Goal: Task Accomplishment & Management: Use online tool/utility

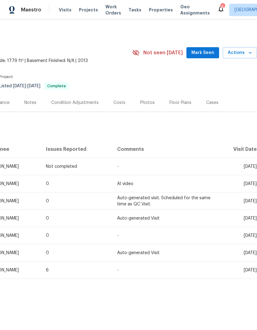
scroll to position [0, 92]
click at [154, 12] on span "Properties" at bounding box center [161, 10] width 24 height 6
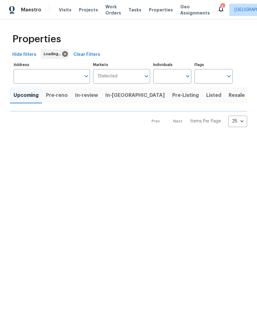
click at [154, 12] on span "Properties" at bounding box center [161, 10] width 24 height 6
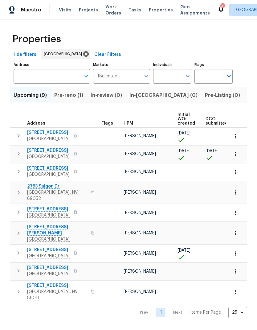
click at [108, 13] on span "Work Orders" at bounding box center [113, 10] width 16 height 12
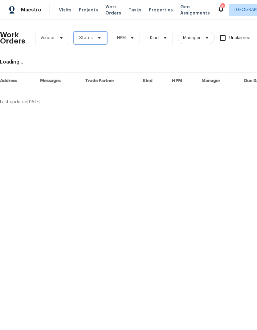
click at [100, 36] on icon at bounding box center [99, 37] width 5 height 5
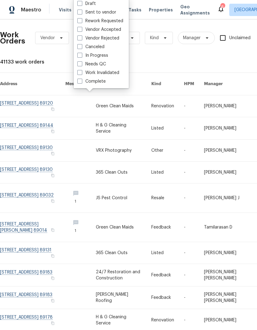
click at [82, 64] on label "Needs QC" at bounding box center [91, 64] width 29 height 6
click at [81, 64] on input "Needs QC" at bounding box center [79, 63] width 4 height 4
checkbox input "true"
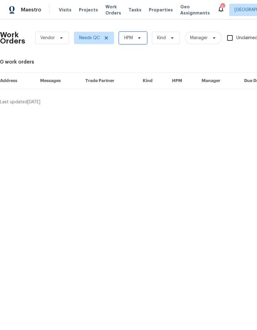
click at [131, 41] on span "HPM" at bounding box center [128, 38] width 9 height 6
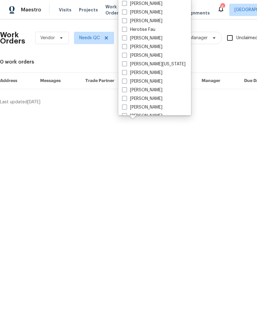
click at [122, 13] on span at bounding box center [124, 12] width 5 height 5
click at [122, 13] on input "[PERSON_NAME]" at bounding box center [124, 11] width 4 height 4
checkbox input "true"
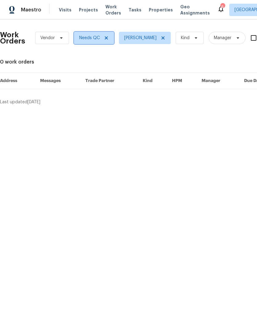
click at [105, 36] on icon at bounding box center [106, 37] width 5 height 5
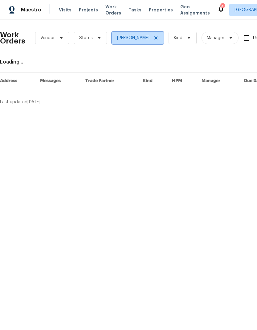
click at [153, 40] on icon at bounding box center [155, 37] width 5 height 5
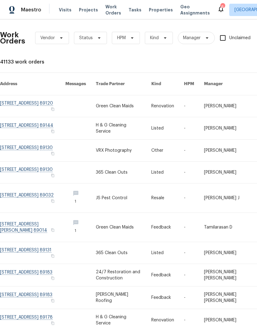
click at [21, 162] on link at bounding box center [32, 172] width 65 height 22
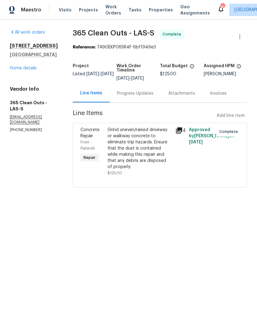
click at [119, 150] on div "Grind uneven/raised driveway or walkway concrete to eliminate trip hazards. Ens…" at bounding box center [139, 148] width 64 height 43
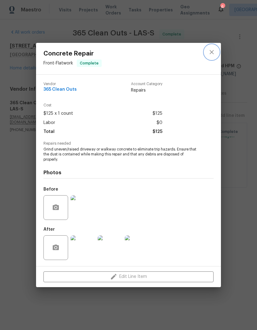
click at [209, 48] on button "close" at bounding box center [211, 52] width 15 height 15
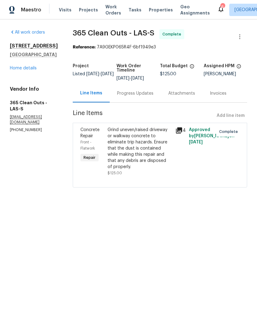
click at [140, 91] on div "Progress Updates" at bounding box center [135, 93] width 36 height 6
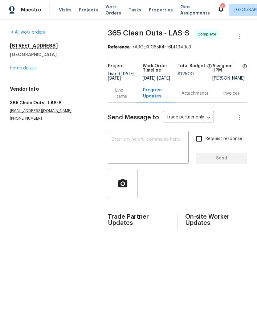
click at [128, 140] on div "x ​" at bounding box center [148, 147] width 81 height 31
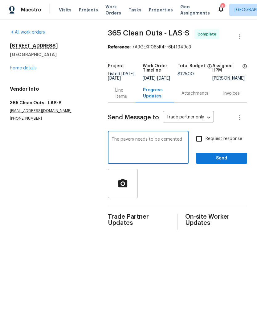
type textarea "The pavers needs to be cemented"
click at [202, 135] on div "Send Message to Trade partner only Trade partner only ​ The pavers needs to be …" at bounding box center [177, 166] width 139 height 127
click at [200, 144] on input "Request response" at bounding box center [198, 138] width 13 height 13
checkbox input "true"
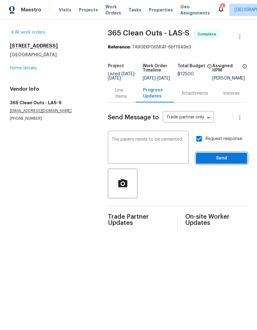
click at [227, 159] on span "Send" at bounding box center [221, 158] width 41 height 8
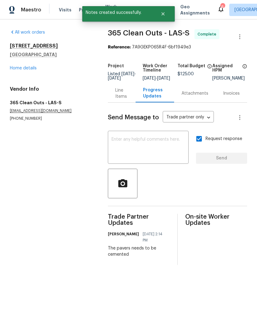
click at [14, 78] on div "All work orders 6458 Secret Grove Ave Las Vegas, NV 89130 Home details Vendor I…" at bounding box center [51, 75] width 83 height 92
click at [17, 69] on link "Home details" at bounding box center [23, 68] width 27 height 4
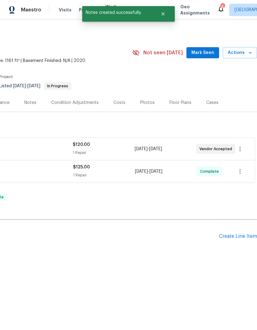
scroll to position [0, 91]
click at [238, 234] on div "Create Line Item" at bounding box center [238, 236] width 38 height 6
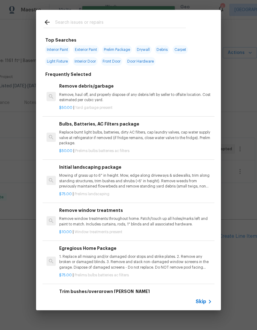
click at [250, 208] on div "Top Searches Interior Paint Exterior Paint Prelim Package Drywall Debris Carpet…" at bounding box center [128, 160] width 257 height 320
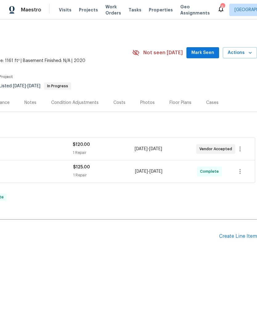
click at [238, 239] on div "Create Line Item" at bounding box center [238, 236] width 38 height 6
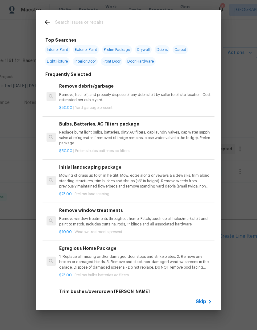
click at [67, 23] on input "text" at bounding box center [120, 22] width 131 height 9
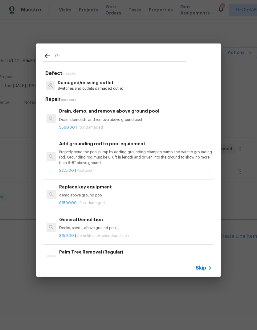
type input "G"
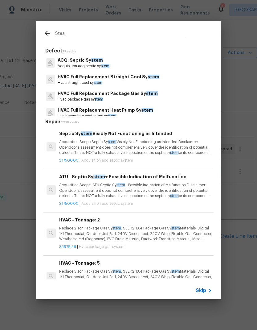
type input "Steam"
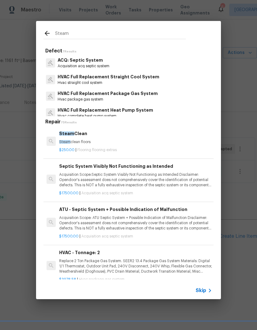
click at [66, 140] on span "Steam" at bounding box center [64, 142] width 11 height 4
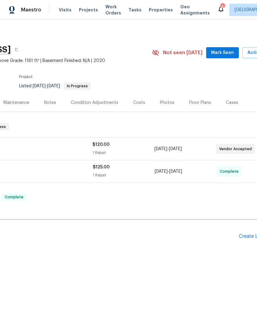
scroll to position [0, 73]
click at [249, 238] on div "Create Line Item" at bounding box center [256, 236] width 38 height 6
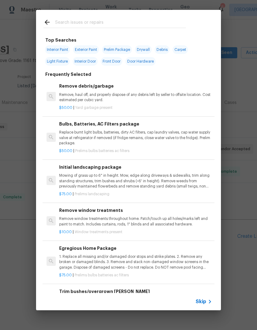
click at [73, 9] on div "Top Searches Interior Paint Exterior Paint Prelim Package Drywall Debris Carpet…" at bounding box center [128, 160] width 257 height 320
click at [72, 24] on input "text" at bounding box center [120, 22] width 131 height 9
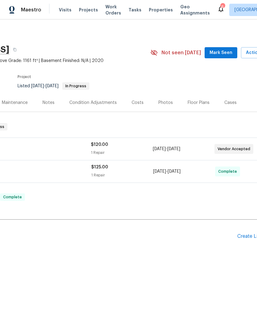
click at [245, 236] on div "Create Line Item" at bounding box center [256, 236] width 38 height 6
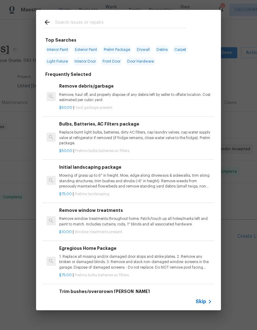
click at [71, 23] on input "text" at bounding box center [120, 22] width 131 height 9
type input "Steam"
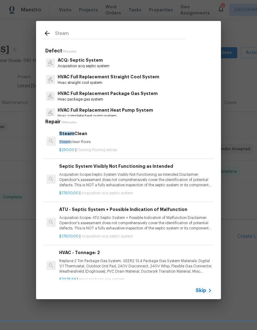
click at [67, 142] on span "Steam" at bounding box center [64, 142] width 11 height 4
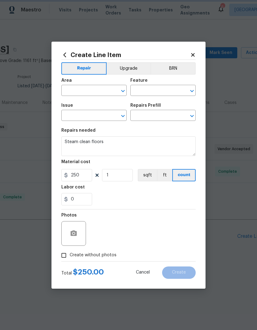
type input "Overall Flooring"
type input "Flooring Extras"
type input "Steam Clean $250.00"
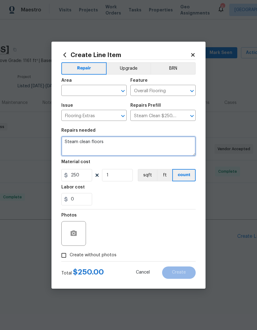
click at [67, 142] on textarea "Steam clean floors" at bounding box center [128, 146] width 134 height 20
click at [75, 90] on input "text" at bounding box center [85, 91] width 48 height 10
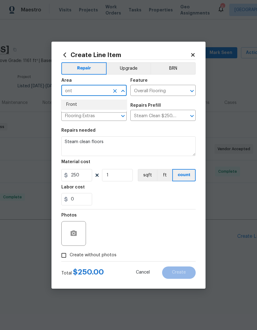
click at [71, 104] on li "Front" at bounding box center [93, 104] width 65 height 10
click at [85, 88] on input "Front" at bounding box center [85, 91] width 48 height 10
click at [85, 87] on input "Front" at bounding box center [85, 91] width 48 height 10
click at [76, 112] on li "Interior Overall" at bounding box center [93, 115] width 65 height 10
type input "Interior Overall"
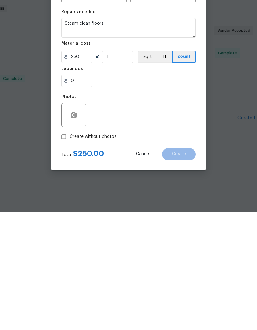
click at [69, 249] on input "Create without photos" at bounding box center [64, 255] width 12 height 12
checkbox input "true"
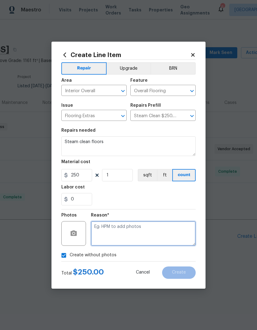
click at [111, 236] on textarea at bounding box center [143, 233] width 105 height 25
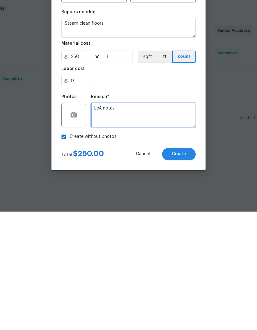
type textarea "LcA notes"
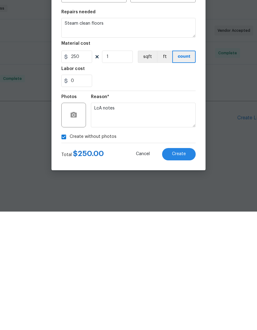
click at [187, 266] on button "Create" at bounding box center [179, 272] width 34 height 12
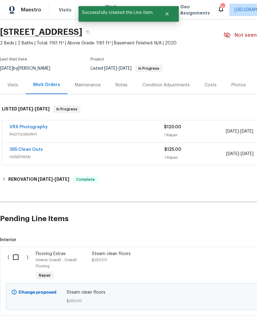
scroll to position [18, 0]
click at [15, 259] on input "checkbox" at bounding box center [18, 256] width 18 height 13
checkbox input "true"
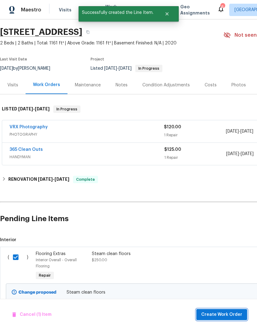
click at [231, 311] on span "Create Work Order" at bounding box center [221, 314] width 41 height 8
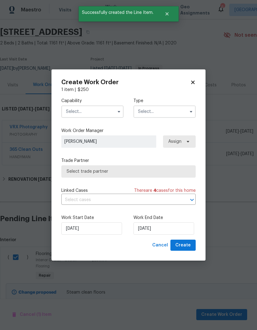
click at [104, 109] on input "text" at bounding box center [92, 111] width 62 height 12
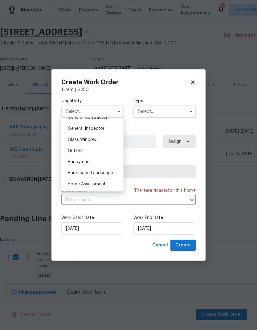
scroll to position [305, 0]
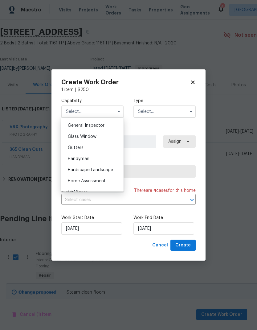
click at [96, 160] on div "Handyman" at bounding box center [92, 158] width 59 height 11
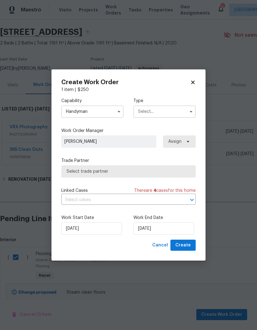
click at [107, 113] on input "Handyman" at bounding box center [92, 111] width 62 height 12
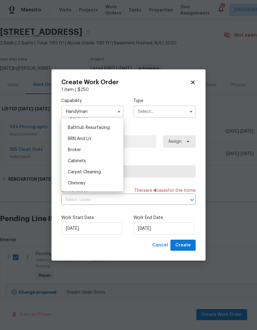
scroll to position [40, 0]
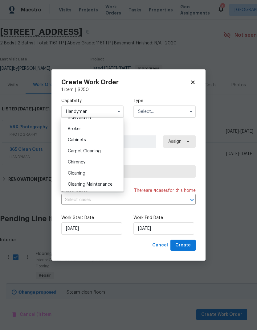
click at [89, 174] on div "Cleaning" at bounding box center [92, 173] width 59 height 11
type input "Cleaning"
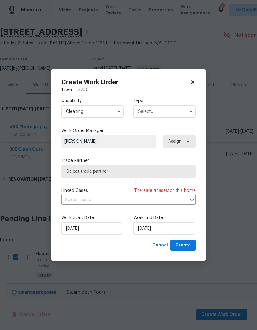
click at [168, 114] on input "text" at bounding box center [164, 111] width 62 height 12
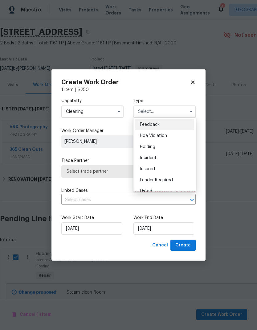
click at [154, 190] on div "Listed" at bounding box center [164, 190] width 59 height 11
type input "Listed"
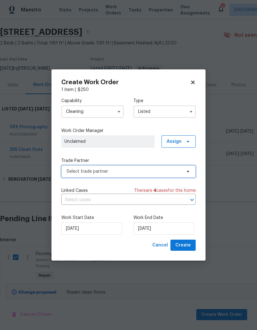
click at [124, 168] on span "Select trade partner" at bounding box center [124, 171] width 115 height 6
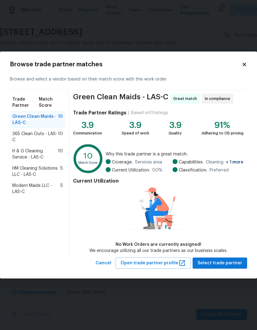
click at [42, 135] on span "365 Clean Outs - LAS-C" at bounding box center [35, 137] width 46 height 12
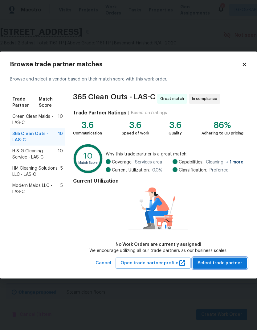
click at [220, 266] on button "Select trade partner" at bounding box center [219, 262] width 55 height 11
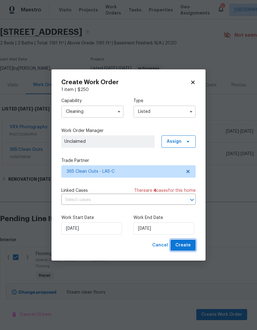
click at [186, 243] on span "Create" at bounding box center [182, 245] width 15 height 8
checkbox input "false"
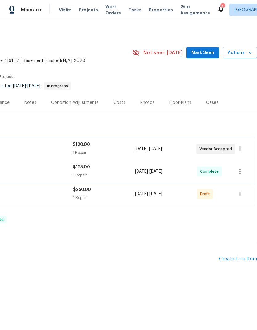
scroll to position [0, 91]
click at [243, 198] on button "button" at bounding box center [240, 193] width 15 height 15
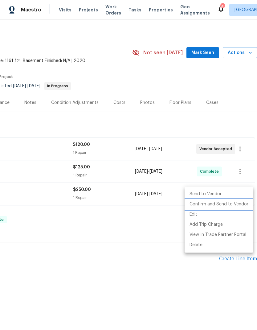
click at [238, 202] on li "Confirm and Send to Vendor" at bounding box center [218, 204] width 69 height 10
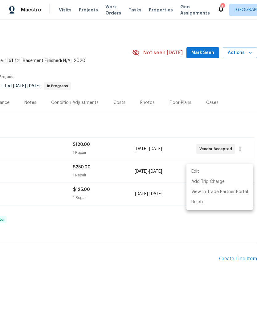
click at [141, 264] on div at bounding box center [128, 165] width 257 height 330
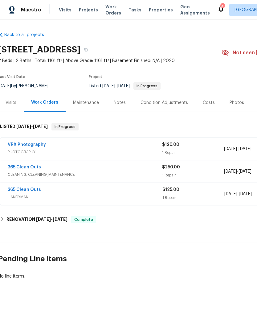
scroll to position [0, 2]
click at [155, 12] on span "Properties" at bounding box center [161, 10] width 24 height 6
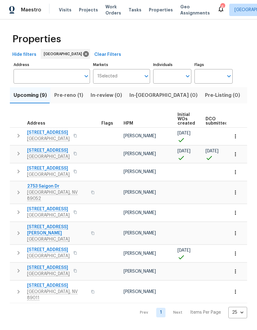
click at [184, 75] on icon "Open" at bounding box center [187, 75] width 7 height 7
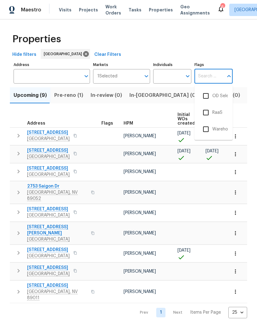
click at [174, 77] on input "Individuals" at bounding box center [167, 76] width 29 height 14
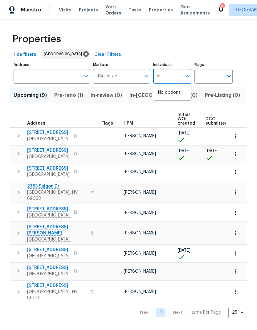
type input "n"
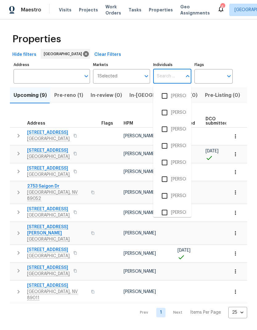
type input "n"
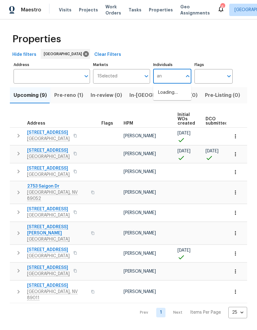
type input "[PERSON_NAME]"
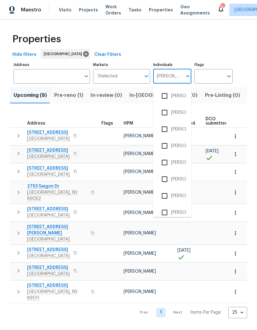
click at [171, 175] on input "checkbox" at bounding box center [164, 178] width 13 height 13
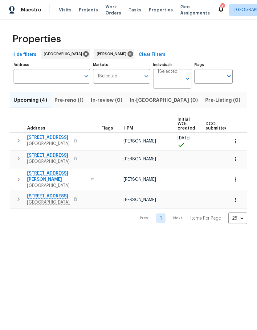
click at [189, 78] on icon "Open" at bounding box center [187, 79] width 3 height 2
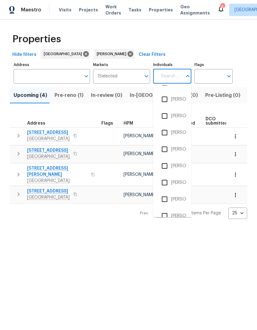
scroll to position [196, 0]
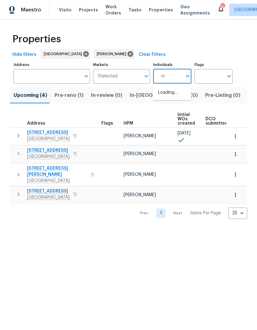
type input "n"
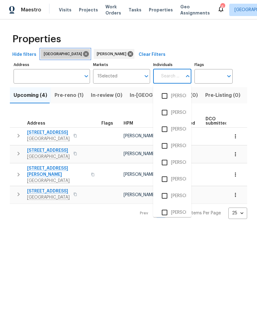
click at [83, 55] on icon at bounding box center [86, 54] width 6 height 6
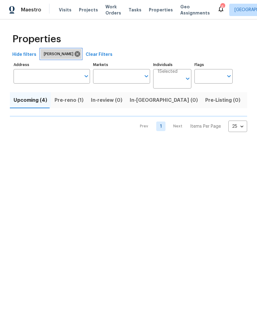
click at [74, 51] on icon at bounding box center [77, 54] width 7 height 7
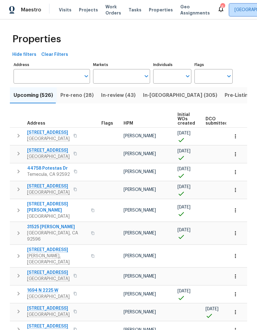
click at [234, 12] on span "[GEOGRAPHIC_DATA]" at bounding box center [255, 10] width 42 height 6
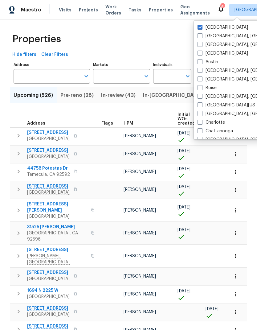
click at [201, 28] on span at bounding box center [199, 27] width 5 height 5
click at [201, 28] on input "[GEOGRAPHIC_DATA]" at bounding box center [199, 26] width 4 height 4
checkbox input "false"
checkbox input "true"
click at [202, 27] on span at bounding box center [199, 27] width 5 height 5
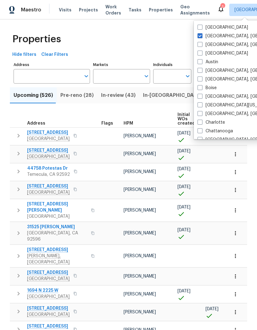
click at [201, 27] on input "[GEOGRAPHIC_DATA]" at bounding box center [199, 26] width 4 height 4
checkbox input "true"
click at [200, 36] on span at bounding box center [199, 35] width 5 height 5
click at [200, 36] on input "[GEOGRAPHIC_DATA], [GEOGRAPHIC_DATA]" at bounding box center [199, 35] width 4 height 4
checkbox input "false"
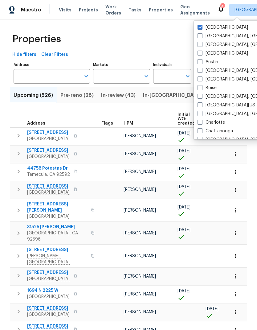
click at [172, 38] on div "Properties" at bounding box center [128, 39] width 237 height 20
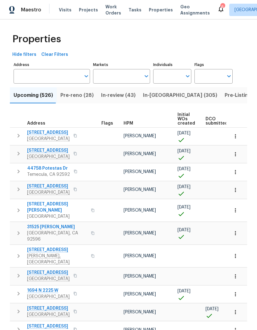
click at [170, 81] on input "Individuals" at bounding box center [167, 76] width 29 height 14
type input "n"
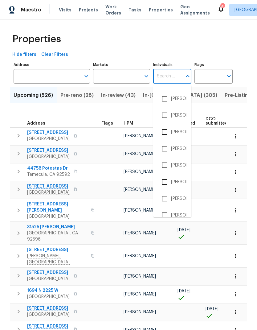
scroll to position [196, 0]
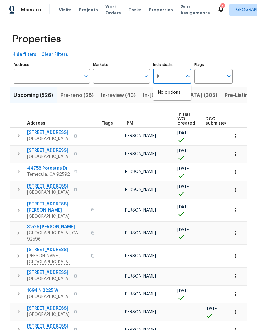
type input "j"
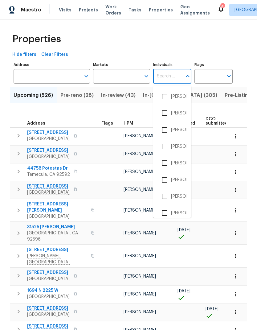
scroll to position [0, 0]
click at [110, 15] on span "Work Orders" at bounding box center [113, 10] width 16 height 12
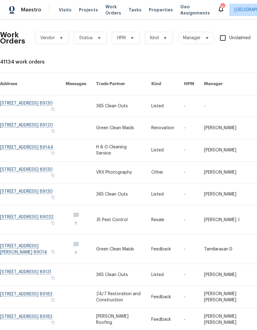
click at [149, 11] on span "Properties" at bounding box center [161, 10] width 24 height 6
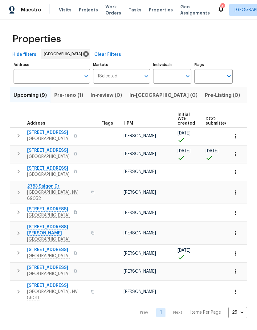
click at [164, 73] on input "Individuals" at bounding box center [167, 76] width 29 height 14
type input "j"
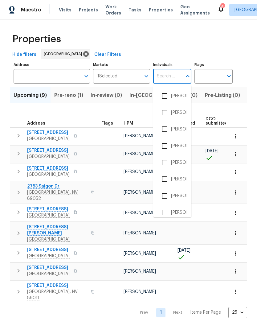
click at [106, 79] on div "1 Selected Markets" at bounding box center [121, 76] width 57 height 14
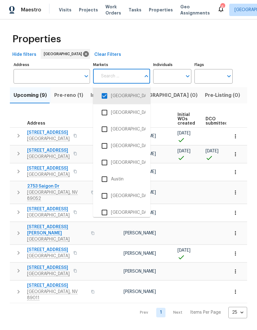
click at [154, 9] on span "Properties" at bounding box center [161, 10] width 24 height 6
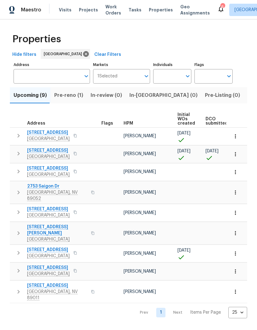
click at [178, 78] on input "Individuals" at bounding box center [167, 76] width 29 height 14
type input "a"
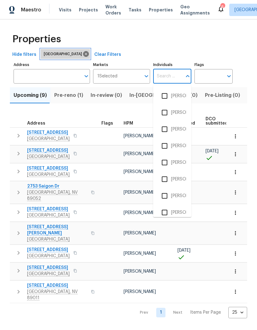
click at [83, 52] on icon at bounding box center [86, 54] width 6 height 6
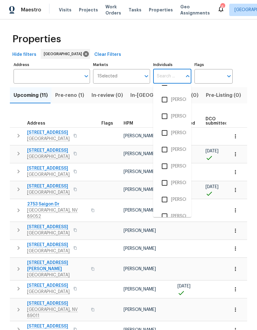
scroll to position [196, 0]
click at [245, 103] on button "Listed (32)" at bounding box center [262, 95] width 34 height 16
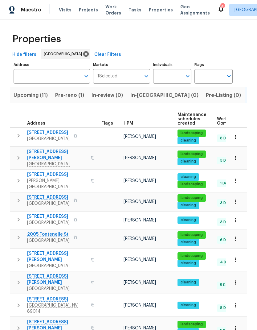
click at [214, 74] on input "Flags" at bounding box center [208, 76] width 29 height 14
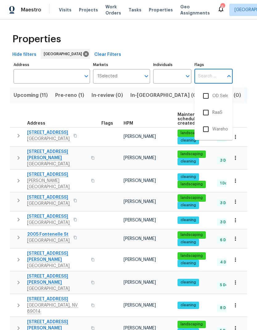
click at [172, 74] on input "Individuals" at bounding box center [167, 76] width 29 height 14
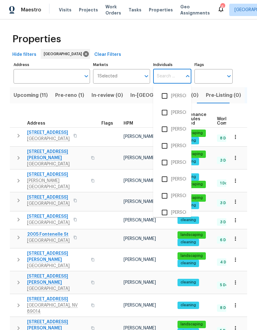
click at [131, 73] on input "Markets" at bounding box center [129, 76] width 24 height 14
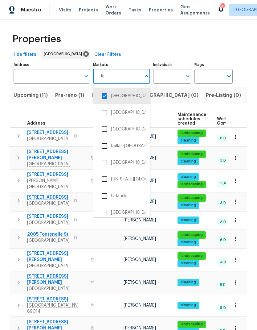
type input "las"
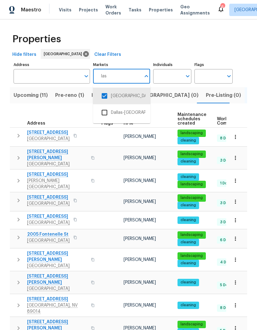
click at [102, 96] on input "checkbox" at bounding box center [104, 95] width 13 height 13
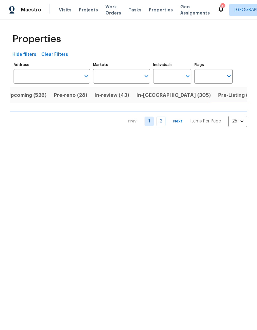
click at [109, 77] on input "Markets" at bounding box center [117, 76] width 48 height 14
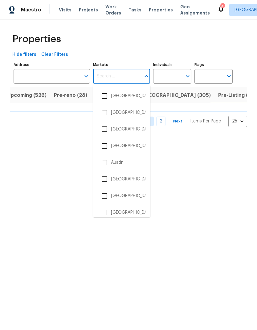
scroll to position [0, 7]
click at [170, 77] on input "Individuals" at bounding box center [167, 76] width 29 height 14
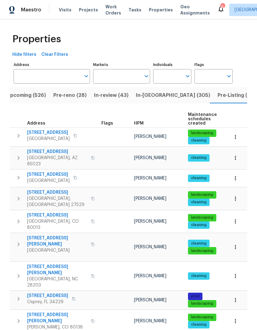
click at [169, 78] on input "Individuals" at bounding box center [167, 76] width 29 height 14
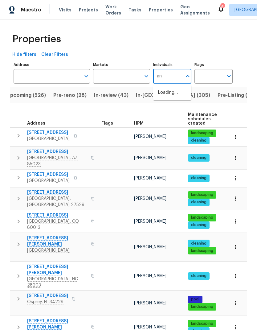
type input "[PERSON_NAME]"
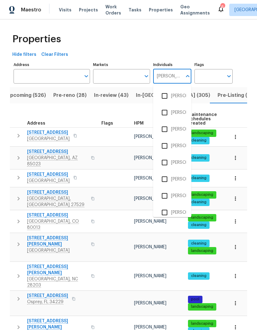
click at [167, 175] on input "checkbox" at bounding box center [164, 178] width 13 height 13
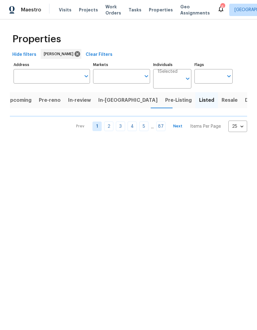
scroll to position [0, 6]
click at [169, 84] on body "Maestro Visits Projects Work Orders Tasks Properties Geo Assignments 6 Las Vega…" at bounding box center [128, 71] width 257 height 142
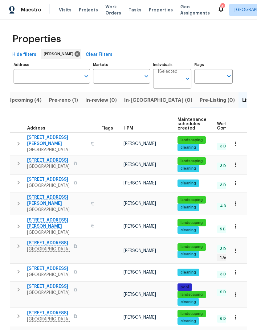
click at [169, 85] on body "Maestro Visits Projects Work Orders Tasks Properties Geo Assignments 6 Las Vega…" at bounding box center [128, 165] width 257 height 330
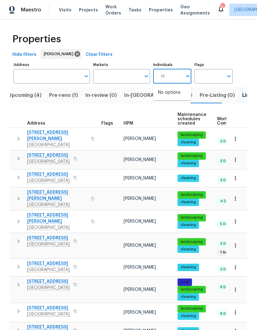
type input "n"
type input "j"
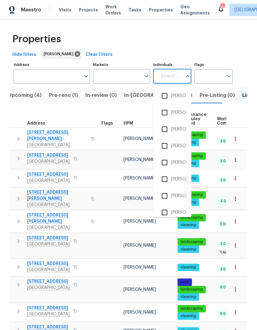
click at [109, 83] on input "Markets" at bounding box center [117, 76] width 48 height 14
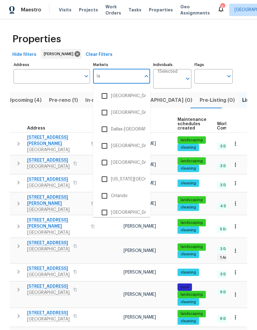
type input "las"
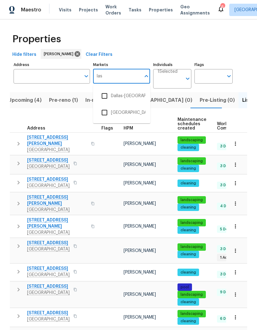
click at [103, 113] on input "checkbox" at bounding box center [104, 112] width 13 height 13
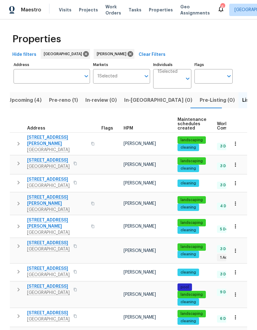
click at [182, 78] on input "Individuals" at bounding box center [169, 81] width 25 height 14
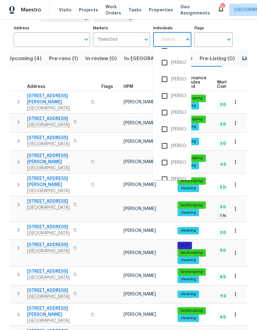
scroll to position [36, 0]
